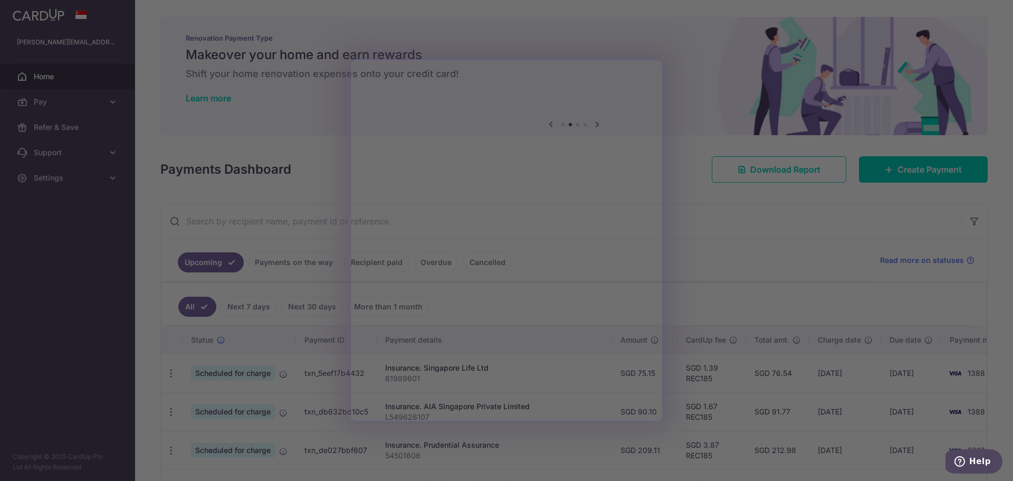
click at [685, 78] on div at bounding box center [511, 242] width 1023 height 485
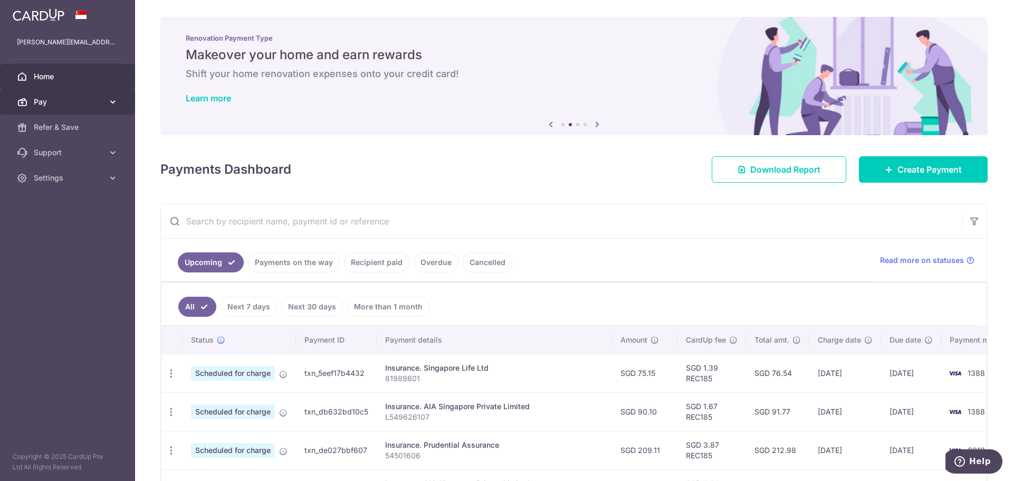
click at [76, 101] on span "Pay" at bounding box center [69, 102] width 70 height 11
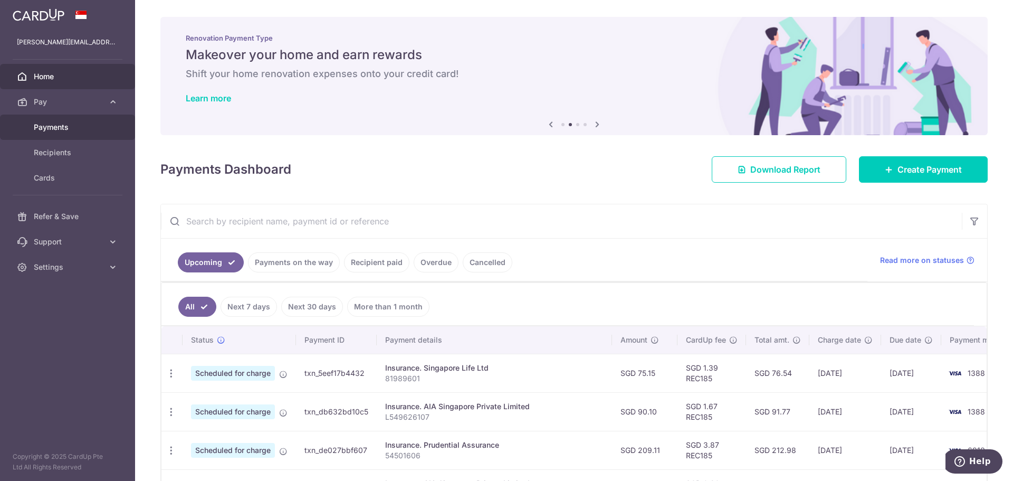
click at [78, 124] on span "Payments" at bounding box center [69, 127] width 70 height 11
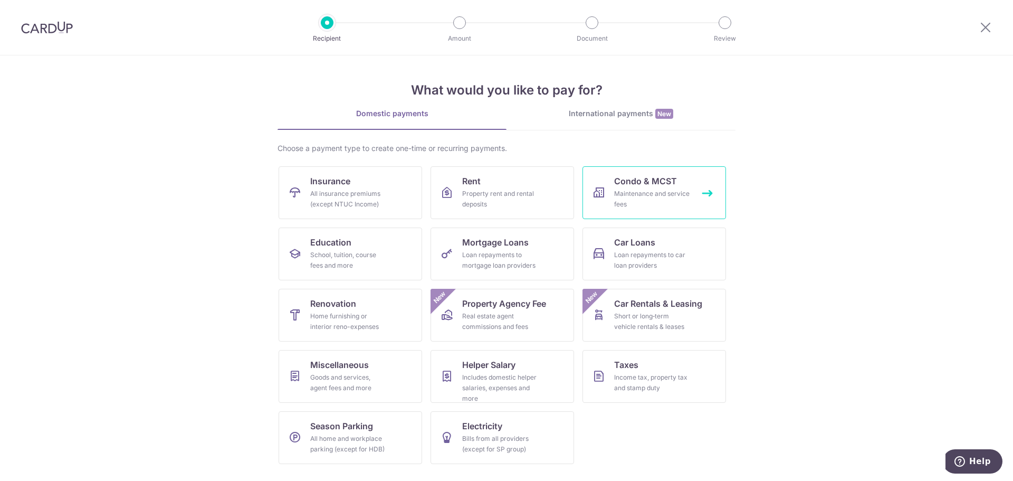
click at [667, 208] on div "Maintenance and service fees" at bounding box center [652, 198] width 76 height 21
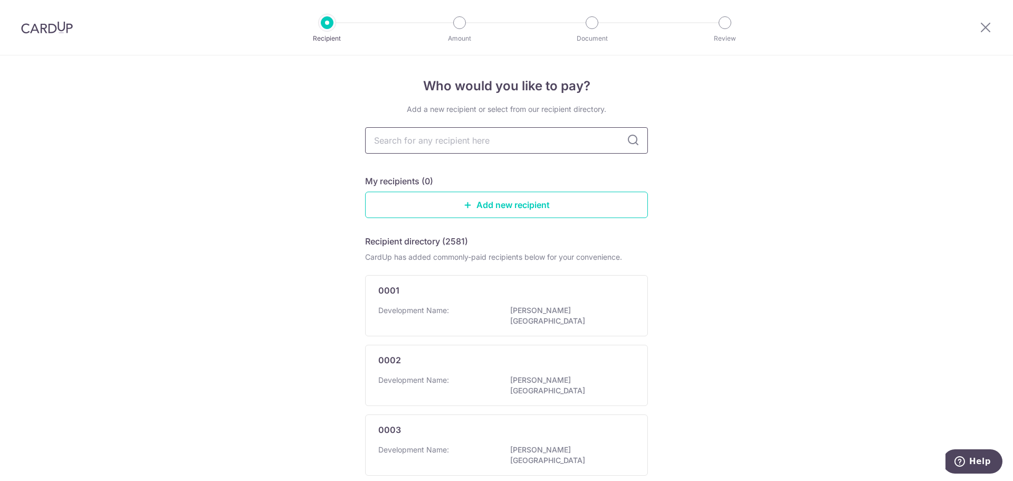
click at [493, 139] on input "text" at bounding box center [506, 140] width 283 height 26
type input "town"
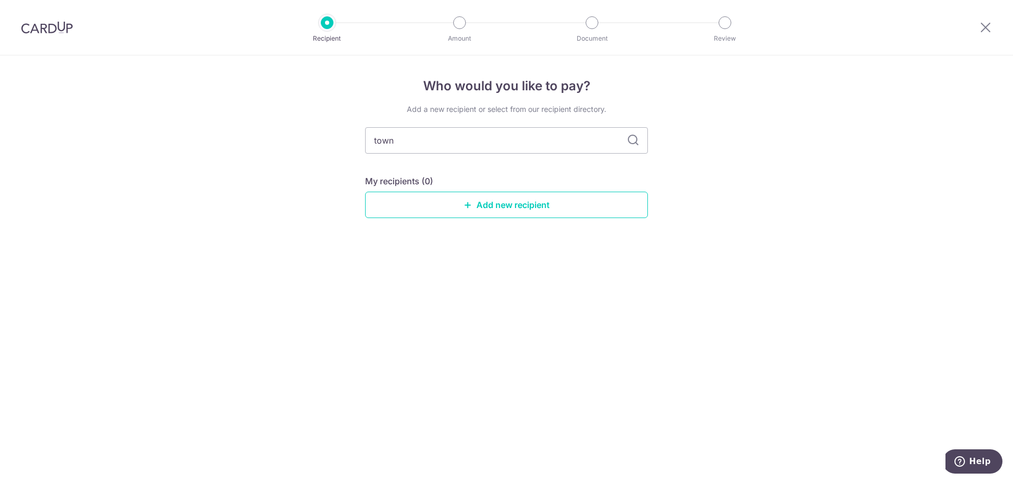
click at [493, 139] on input "town" at bounding box center [506, 140] width 283 height 26
type input "o"
type input "holland"
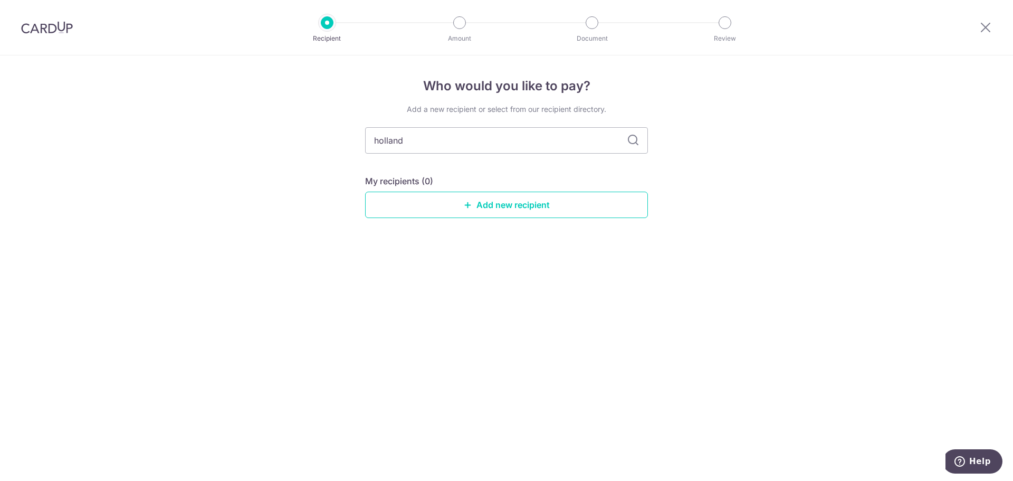
click at [627, 138] on icon at bounding box center [633, 140] width 13 height 13
click at [629, 139] on icon at bounding box center [633, 140] width 13 height 13
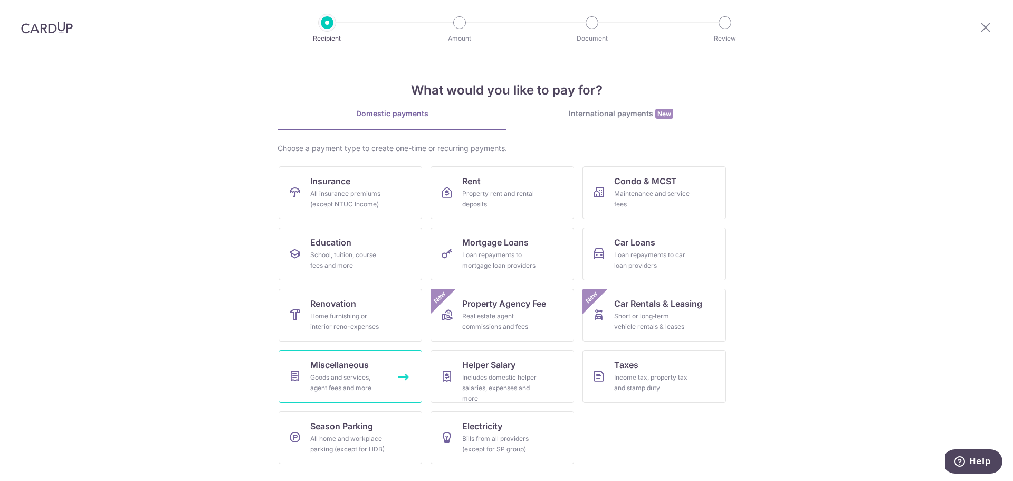
click at [360, 376] on div "Goods and services, agent fees and more" at bounding box center [348, 382] width 76 height 21
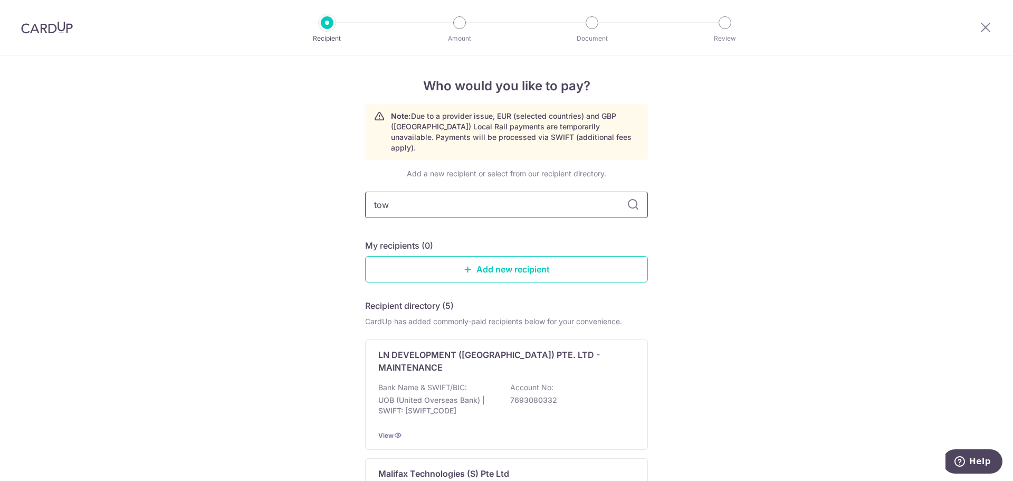
type input "town"
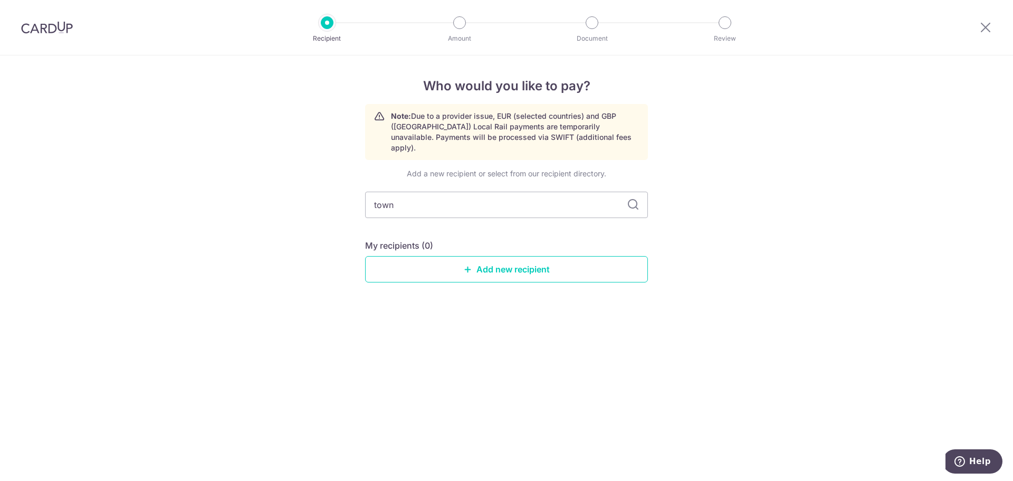
click at [637, 198] on icon at bounding box center [633, 204] width 13 height 13
